Goal: Communication & Community: Share content

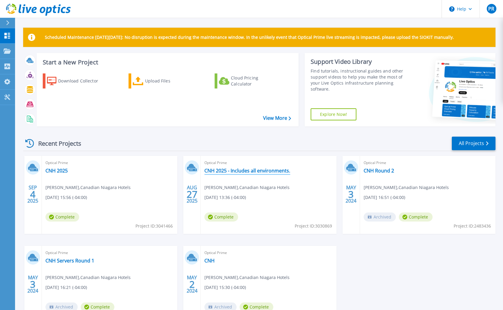
click at [247, 174] on link "CNH 2025 - Includes all environments." at bounding box center [247, 171] width 86 height 6
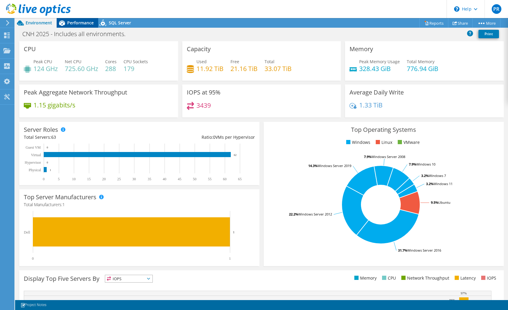
click at [79, 22] on span "Performance" at bounding box center [80, 23] width 26 height 6
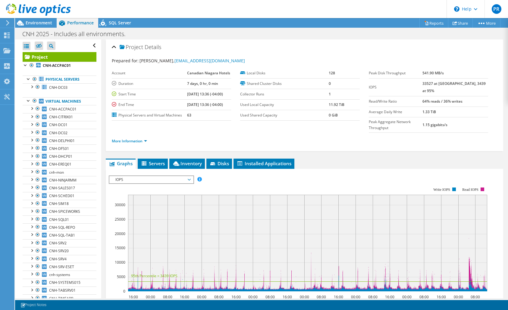
click at [160, 176] on span "IOPS" at bounding box center [150, 179] width 77 height 7
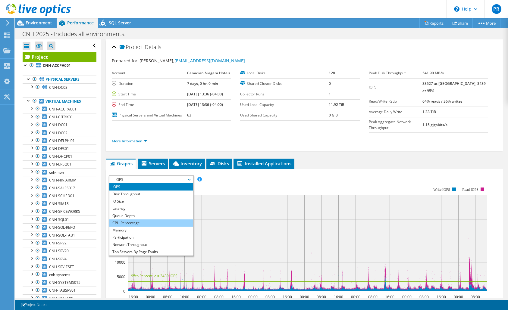
click at [132, 220] on li "CPU Percentage" at bounding box center [150, 223] width 83 height 7
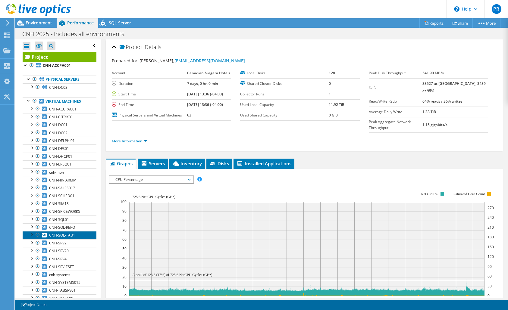
click at [61, 235] on span "CNH-SQL-TAB1" at bounding box center [62, 235] width 26 height 5
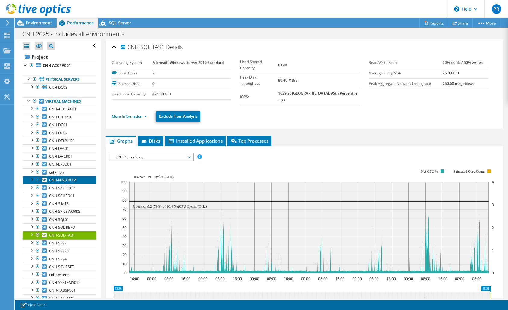
click at [64, 181] on span "CNH-NINJARMM" at bounding box center [62, 180] width 27 height 5
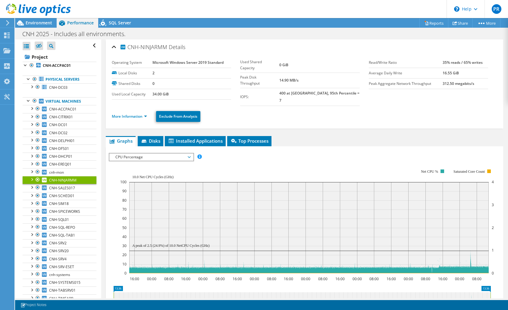
click at [64, 181] on span "CNH-NINJARMM" at bounding box center [62, 180] width 27 height 5
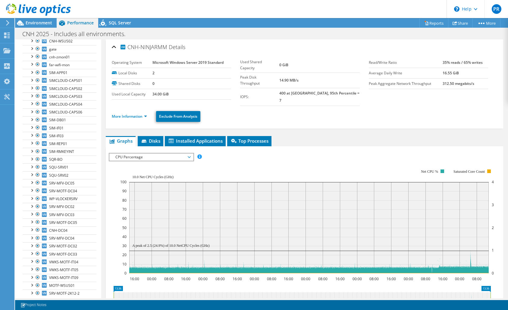
scroll to position [309, 0]
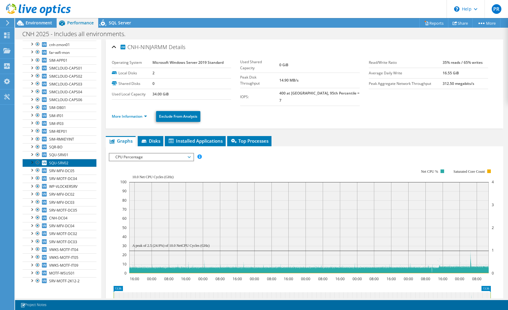
click at [74, 164] on link "SQU-SRV02" at bounding box center [60, 163] width 74 height 8
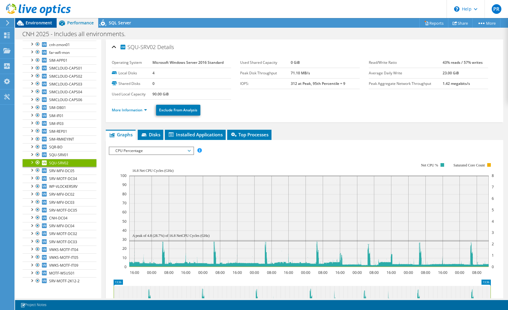
click at [39, 23] on span "Environment" at bounding box center [39, 23] width 26 height 6
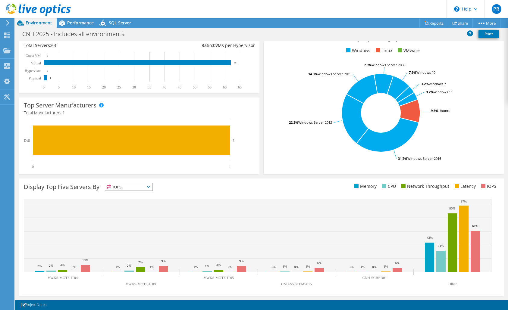
scroll to position [0, 0]
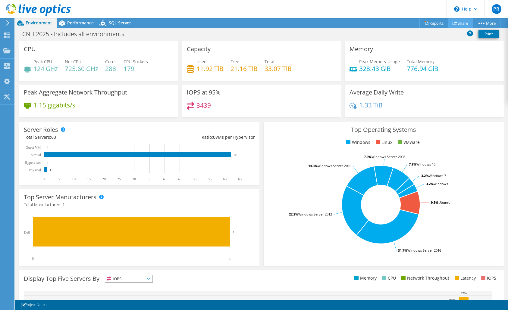
click at [460, 23] on link "Share" at bounding box center [460, 22] width 25 height 9
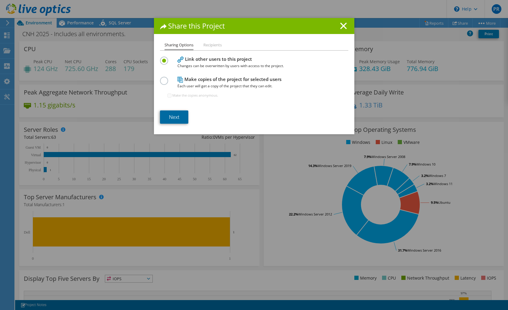
click at [171, 119] on link "Next" at bounding box center [174, 117] width 28 height 13
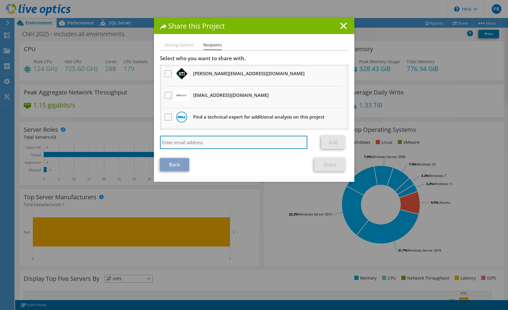
click at [189, 142] on input "search" at bounding box center [234, 142] width 148 height 13
click at [235, 143] on input "search" at bounding box center [234, 142] width 148 height 13
paste input "[EMAIL_ADDRESS][DOMAIN_NAME]"
type input "[EMAIL_ADDRESS][DOMAIN_NAME]"
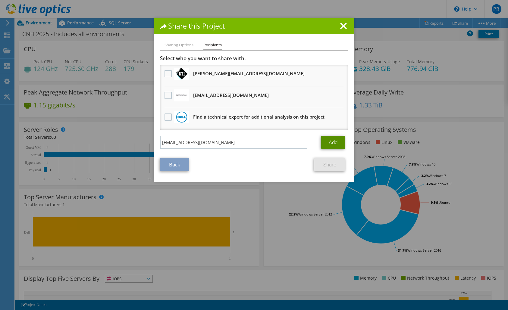
click at [327, 143] on link "Add" at bounding box center [333, 142] width 24 height 13
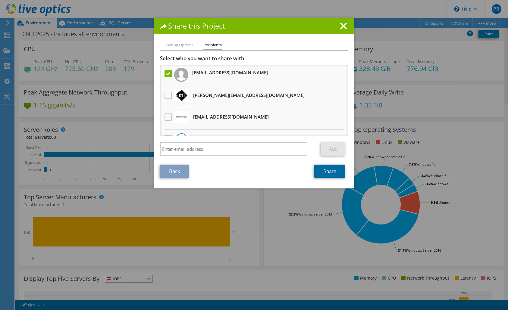
click at [325, 175] on link "Share" at bounding box center [329, 171] width 31 height 13
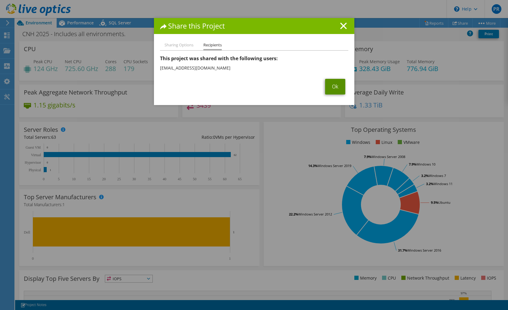
click at [330, 87] on link "Ok" at bounding box center [335, 87] width 20 height 16
